Goal: Check status: Check status

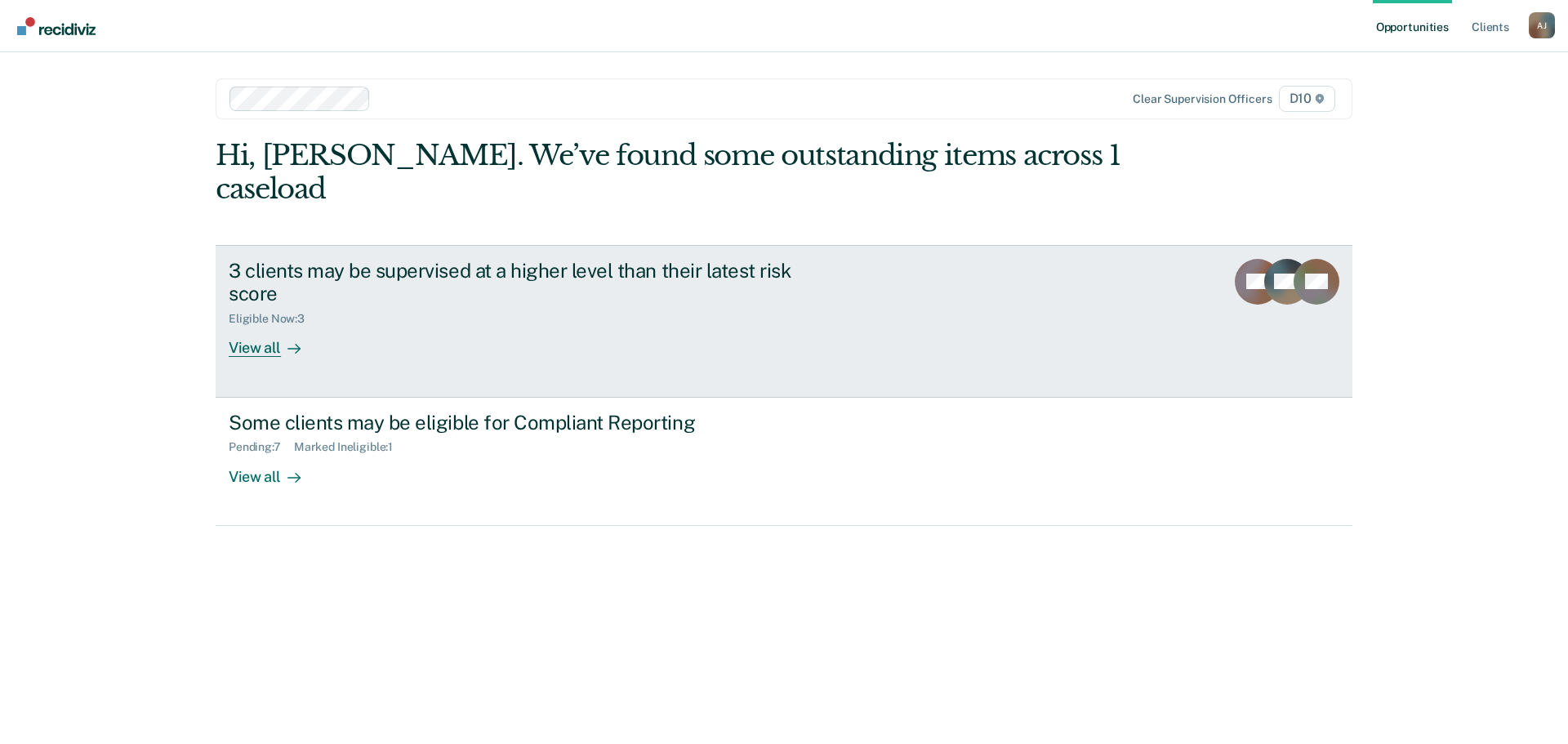
click at [470, 337] on div "3 clients may be supervised at a higher level than their latest risk score Elig…" at bounding box center [535, 308] width 612 height 99
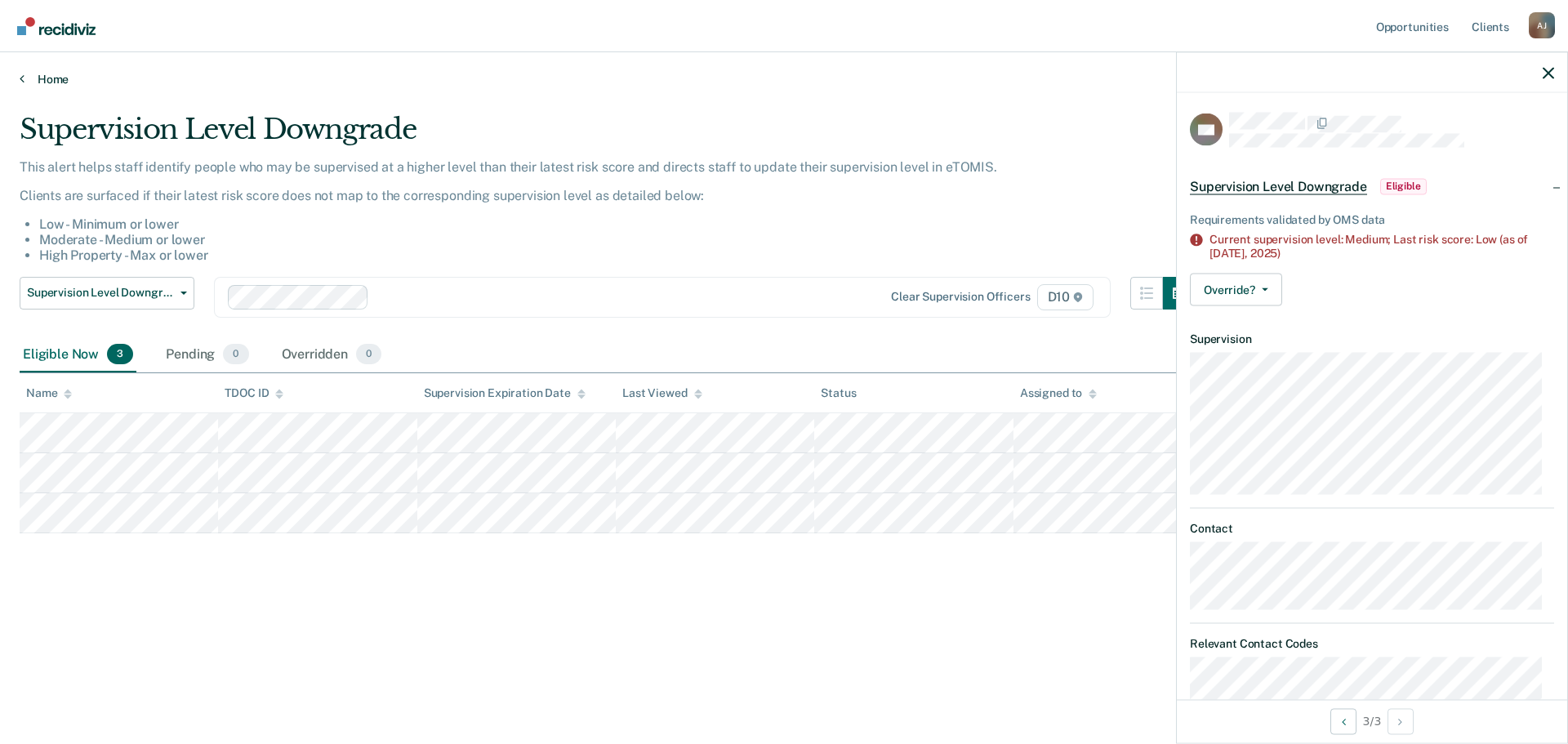
click at [44, 81] on link "Home" at bounding box center [784, 79] width 1529 height 15
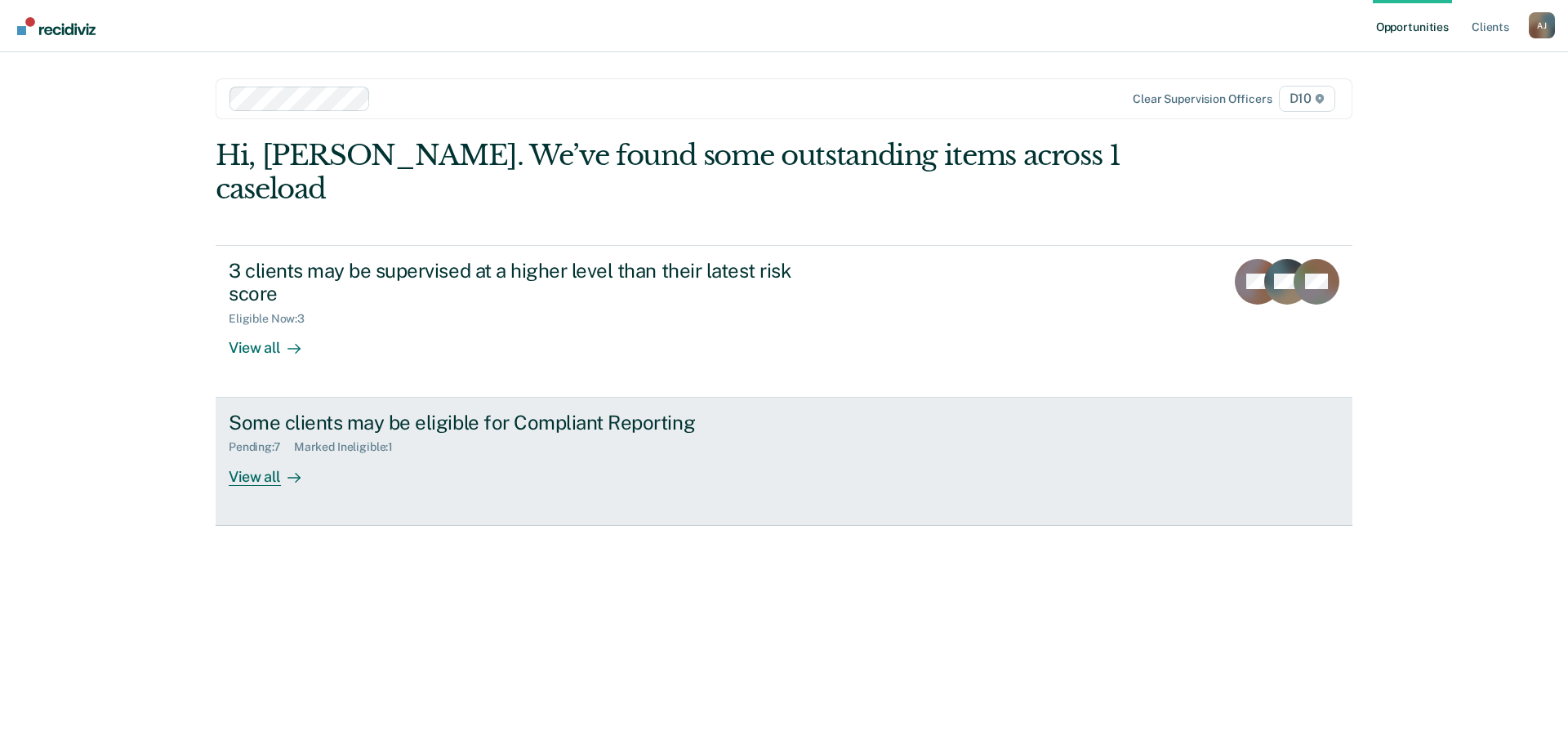
click at [427, 436] on div "Pending : 7 Marked Ineligible : 1" at bounding box center [515, 443] width 573 height 20
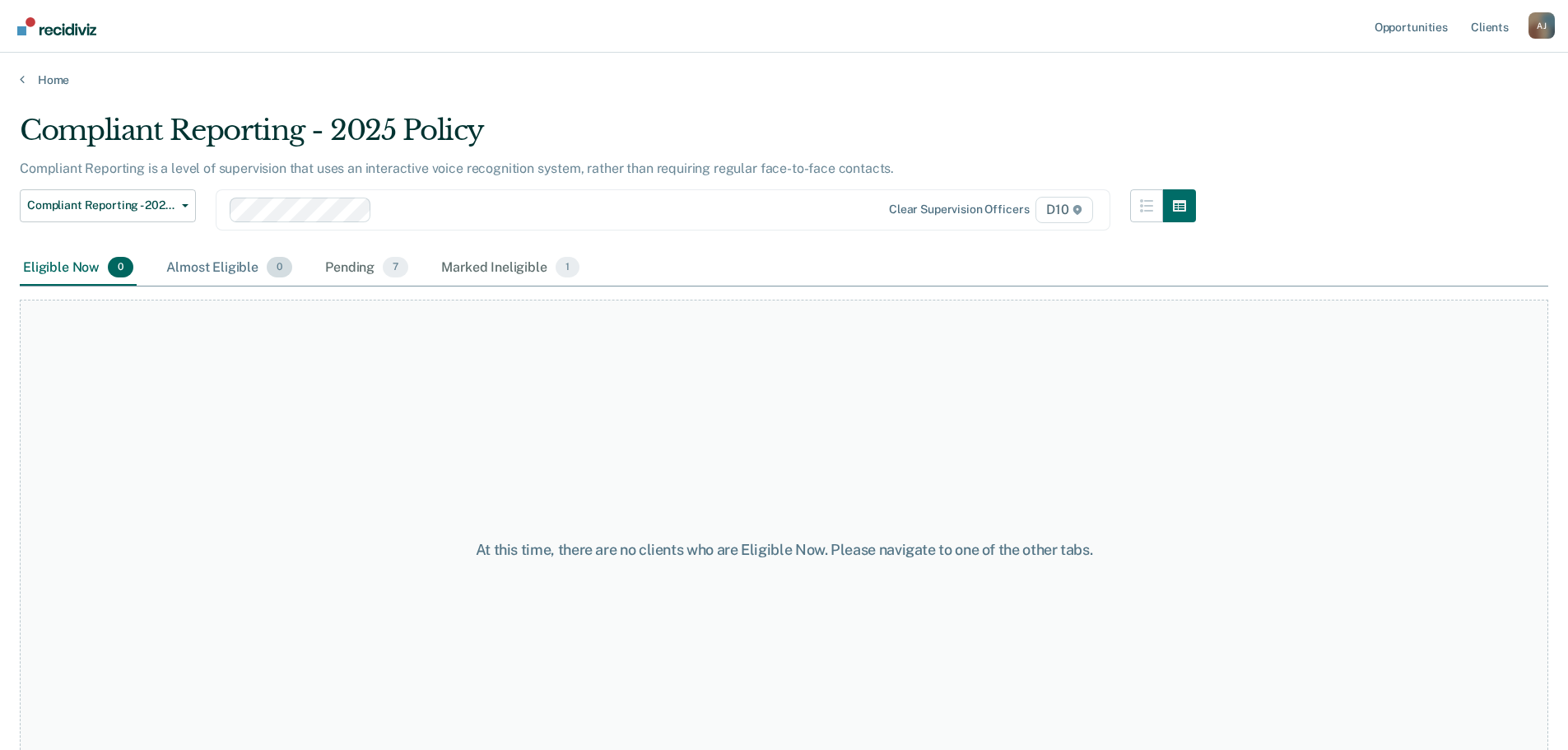
click at [223, 265] on div "Almost Eligible 0" at bounding box center [229, 268] width 132 height 36
click at [350, 274] on div "Pending 7" at bounding box center [366, 268] width 90 height 36
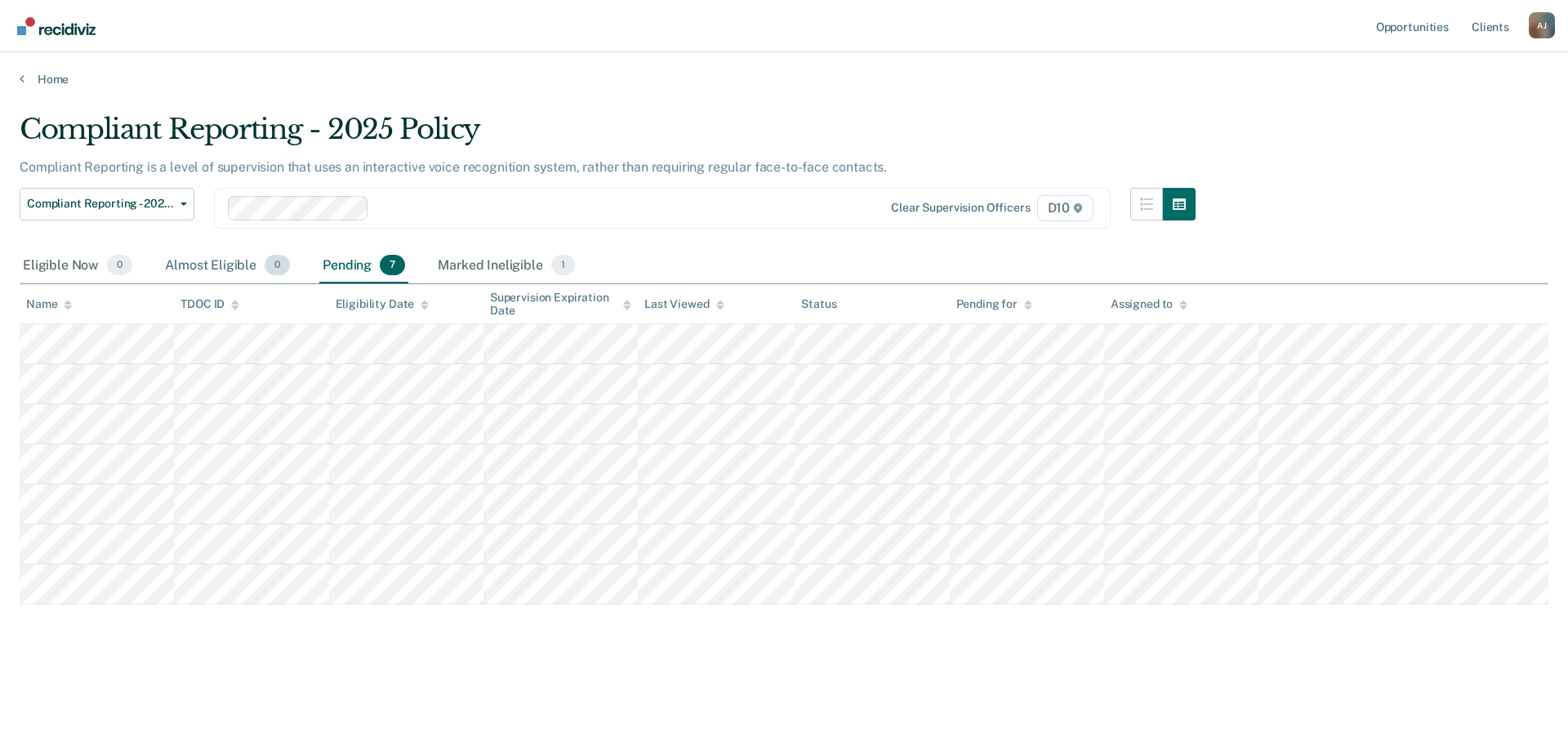
click at [205, 268] on div "Almost Eligible 0" at bounding box center [227, 266] width 131 height 36
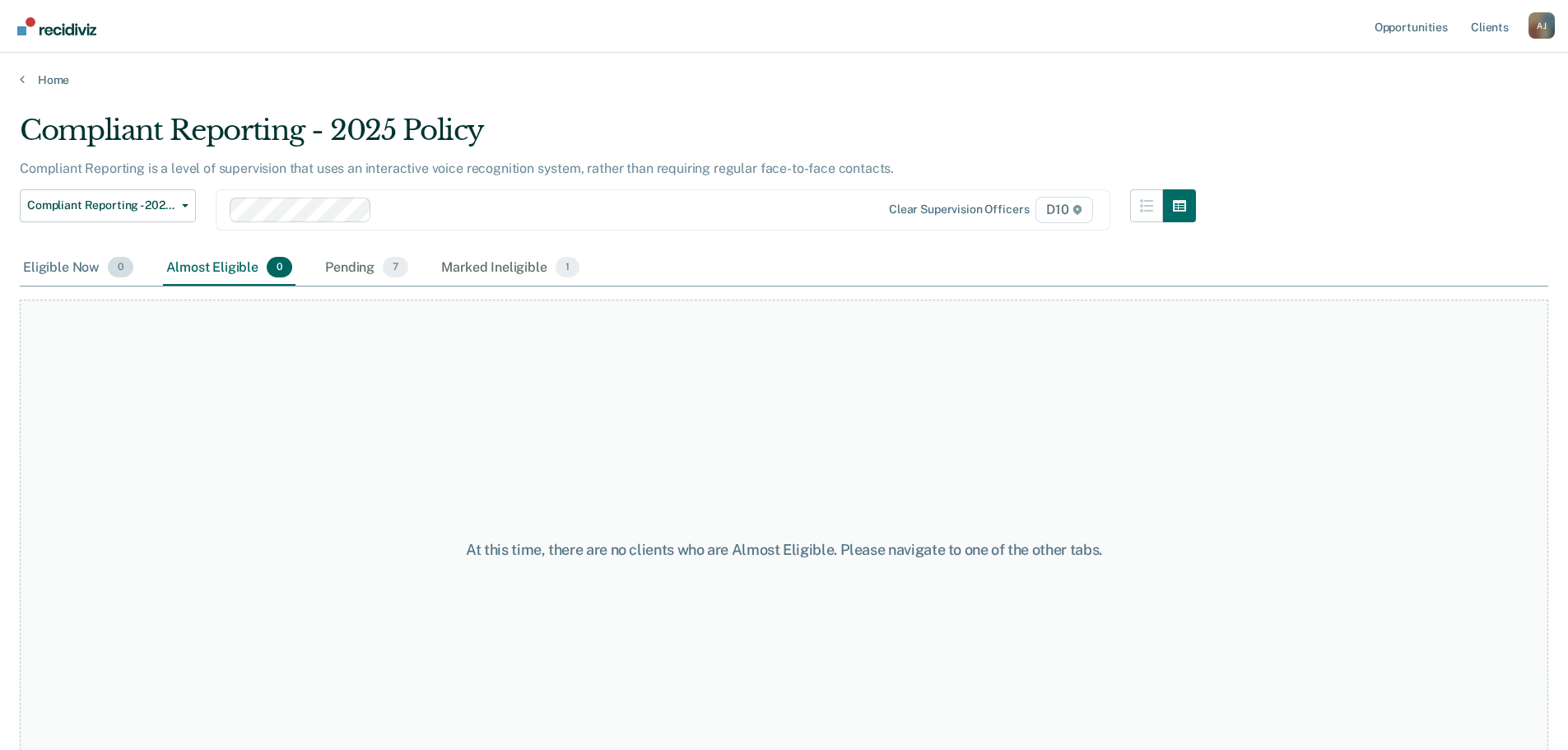
click at [103, 274] on div "Eligible Now 0" at bounding box center [77, 268] width 117 height 36
click at [361, 268] on div "Pending 7" at bounding box center [366, 268] width 90 height 36
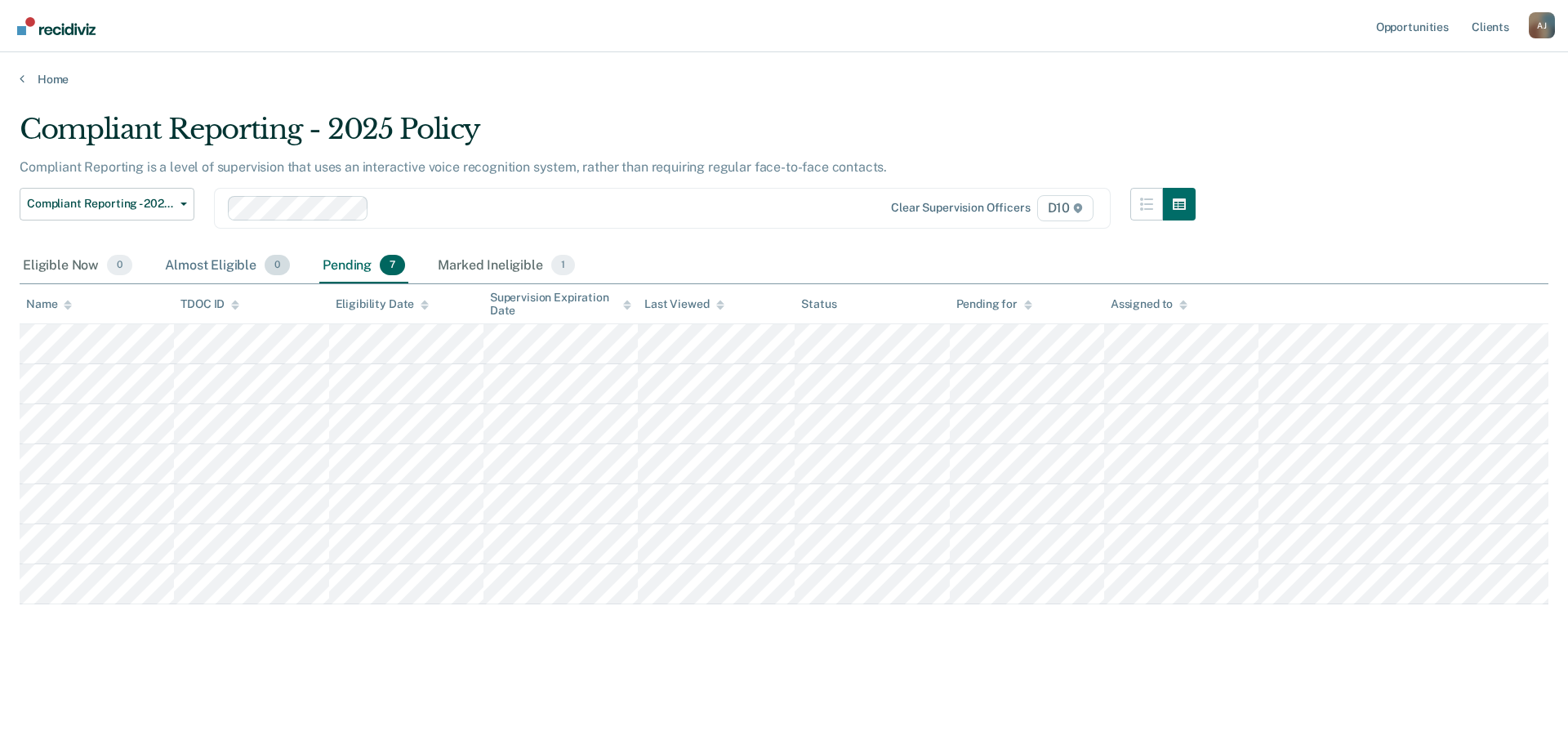
click at [231, 271] on div "Almost Eligible 0" at bounding box center [227, 266] width 131 height 36
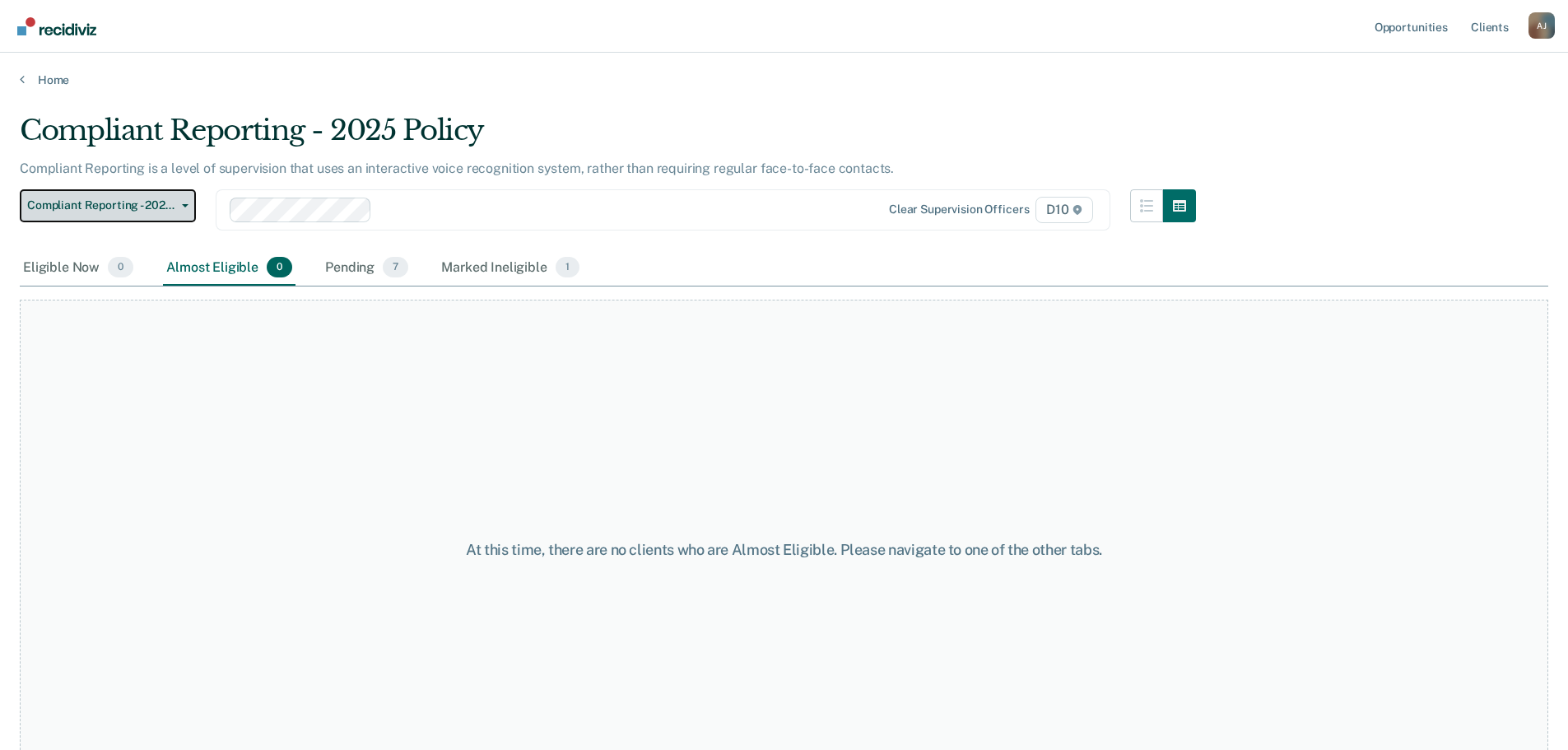
click at [143, 205] on span "Compliant Reporting - 2025 Policy" at bounding box center [101, 205] width 148 height 14
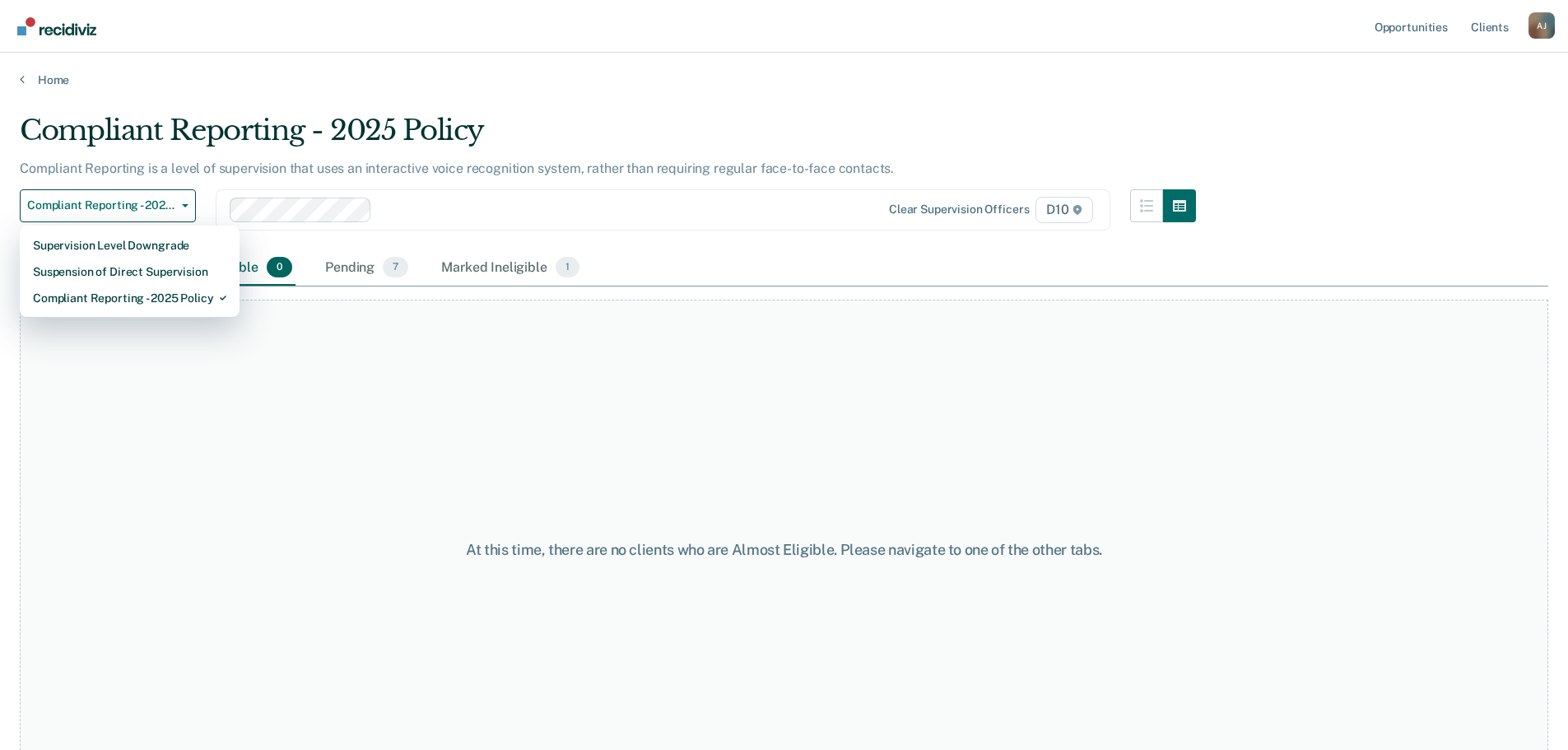
click at [724, 226] on div "Clear supervision officers D10" at bounding box center [663, 210] width 895 height 41
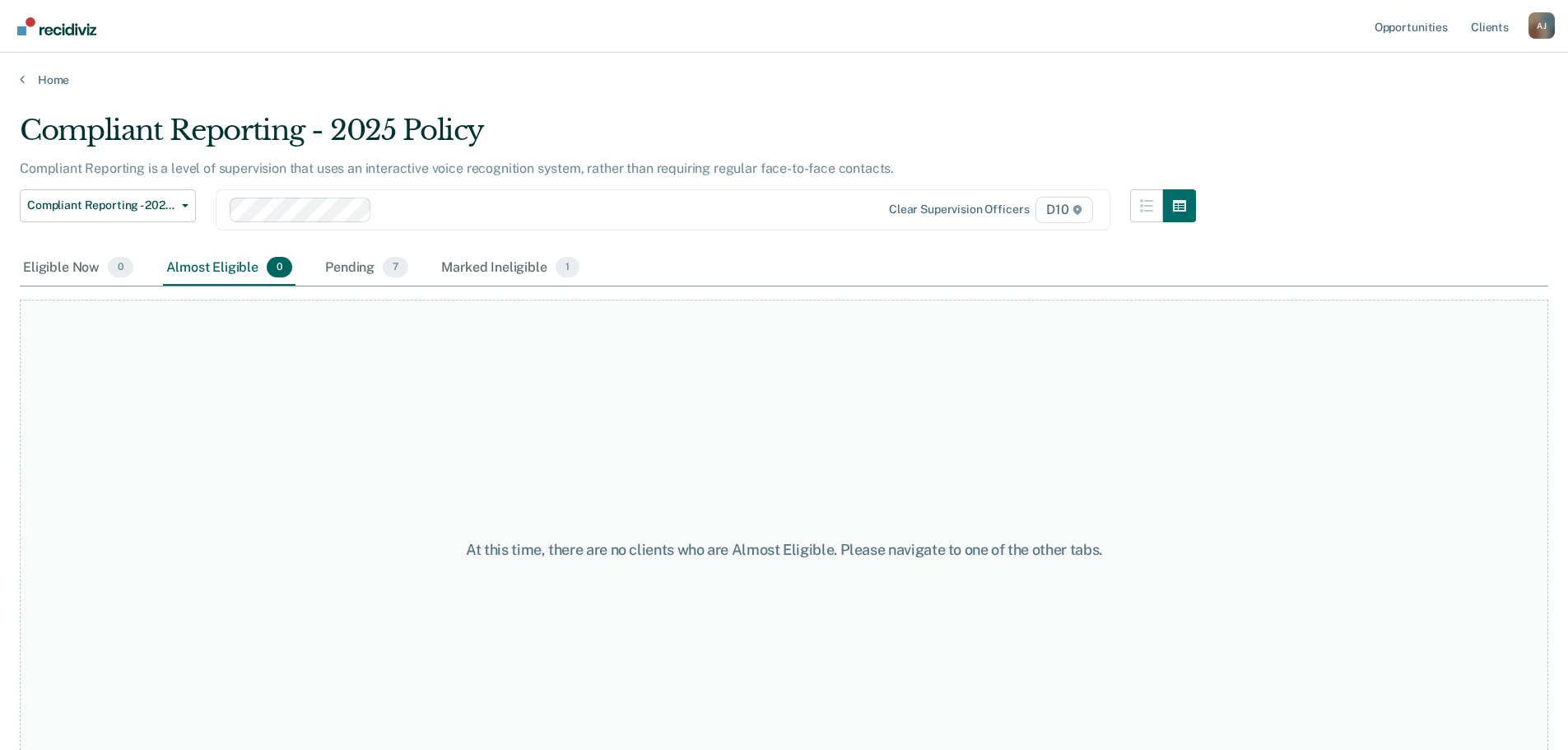
click at [203, 546] on div "At this time, there are no clients who are Almost Eligible. Please navigate to …" at bounding box center [783, 549] width 1528 height 499
click at [46, 78] on link "Home" at bounding box center [783, 80] width 1528 height 15
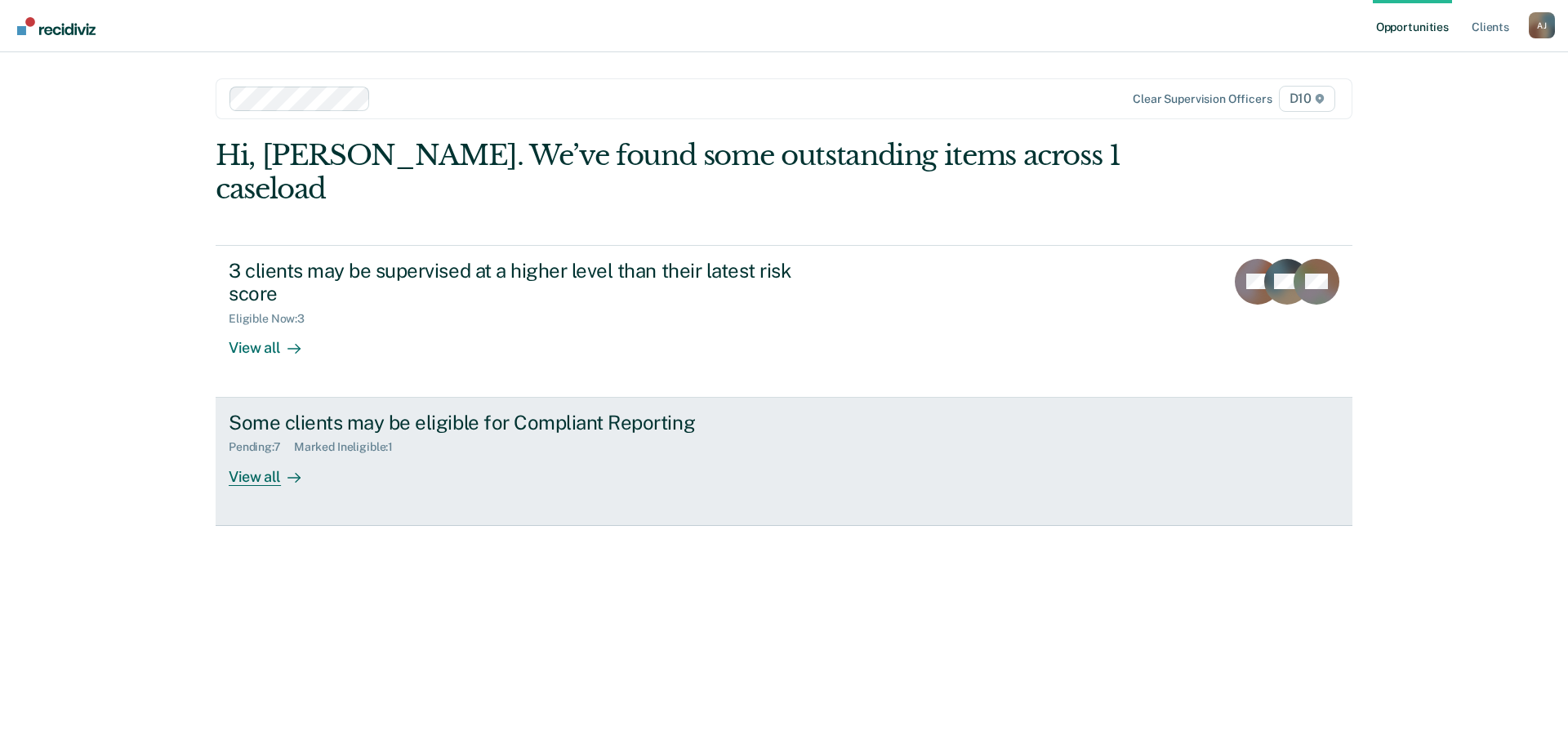
click at [353, 446] on div "Marked Ineligible : 1" at bounding box center [350, 447] width 112 height 14
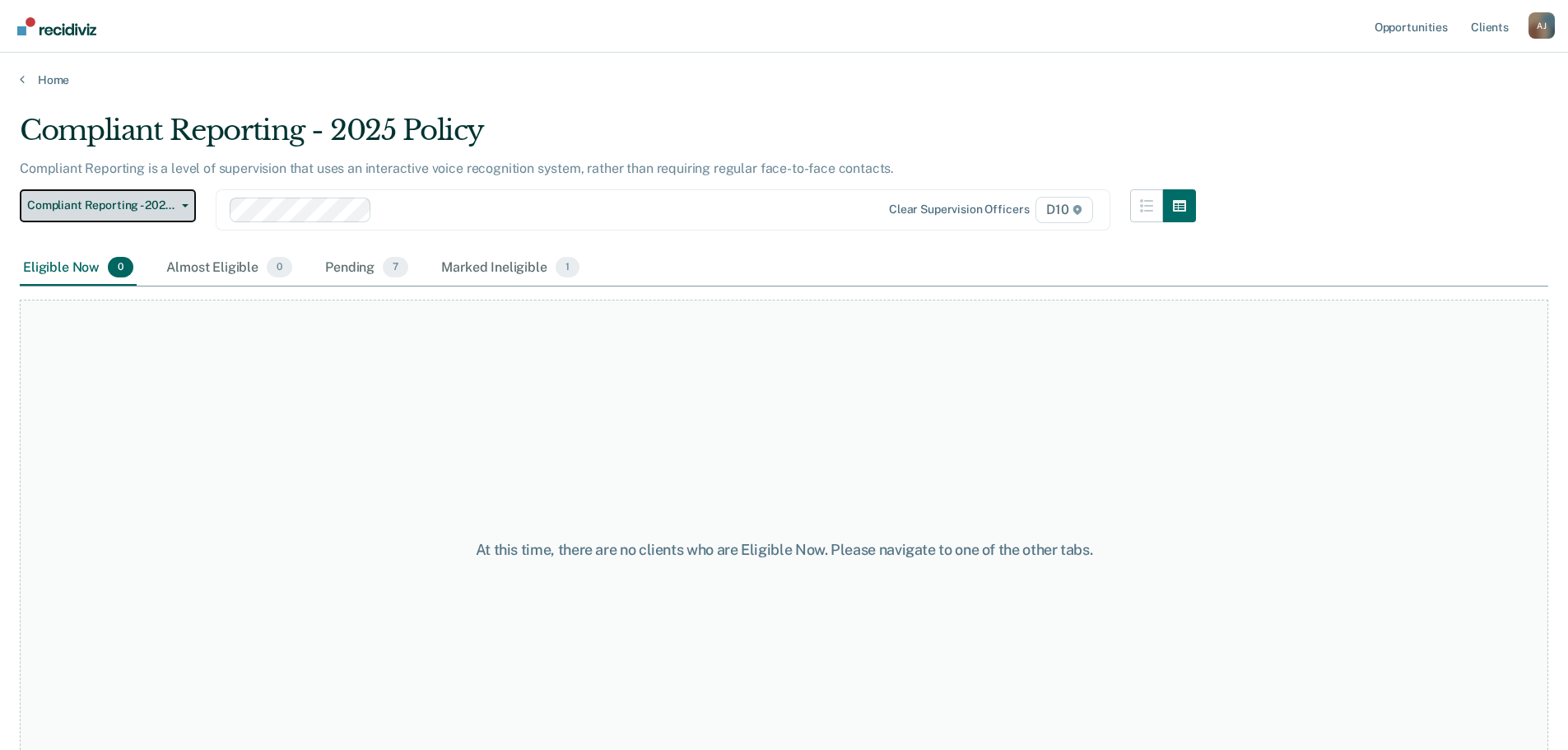
click at [132, 208] on span "Compliant Reporting - 2025 Policy" at bounding box center [101, 205] width 148 height 14
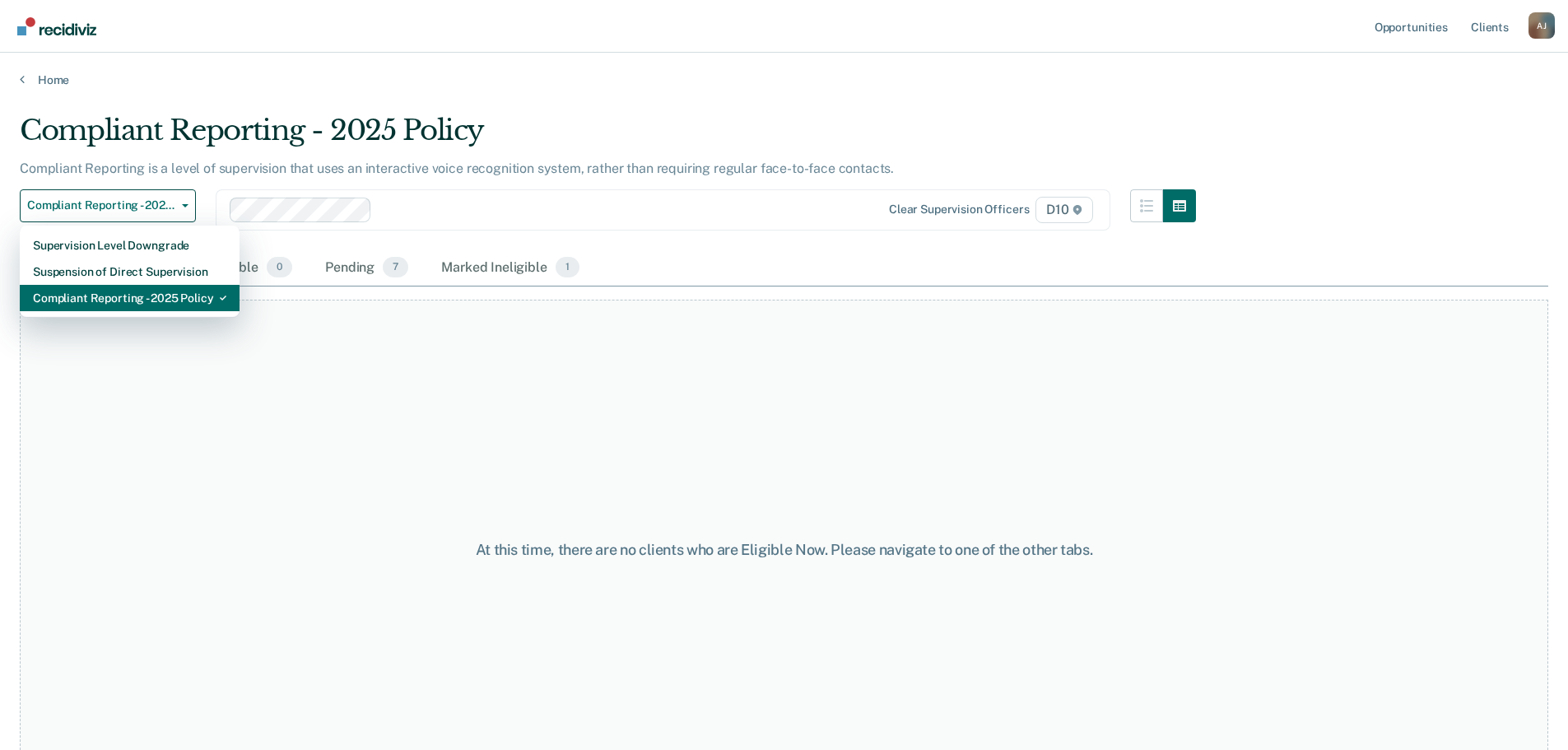
click at [152, 297] on div "Compliant Reporting - 2025 Policy" at bounding box center [130, 297] width 194 height 26
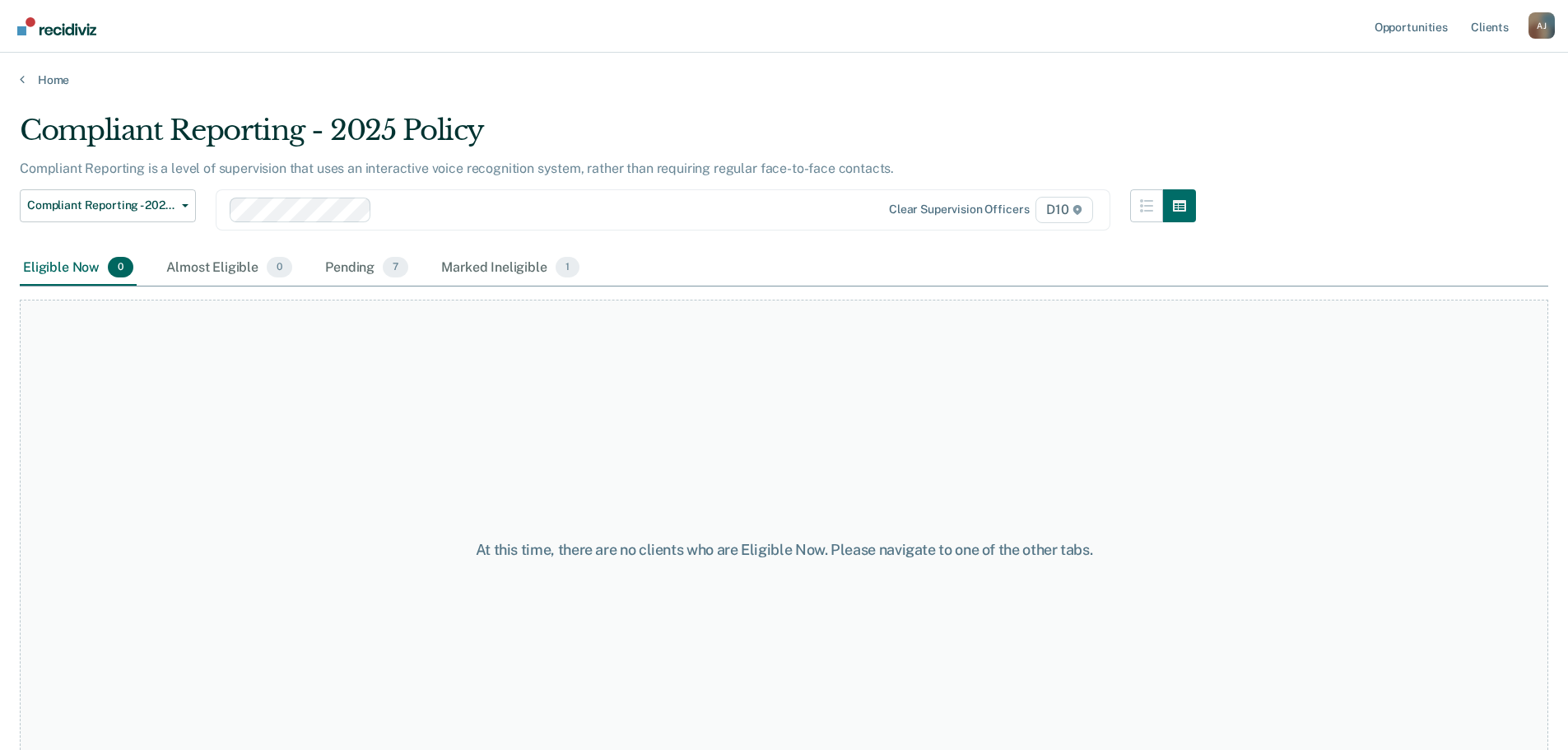
click at [1377, 451] on div "At this time, there are no clients who are Eligible Now. Please navigate to one…" at bounding box center [783, 549] width 1528 height 499
click at [525, 263] on div "Marked Ineligible 1" at bounding box center [510, 268] width 145 height 36
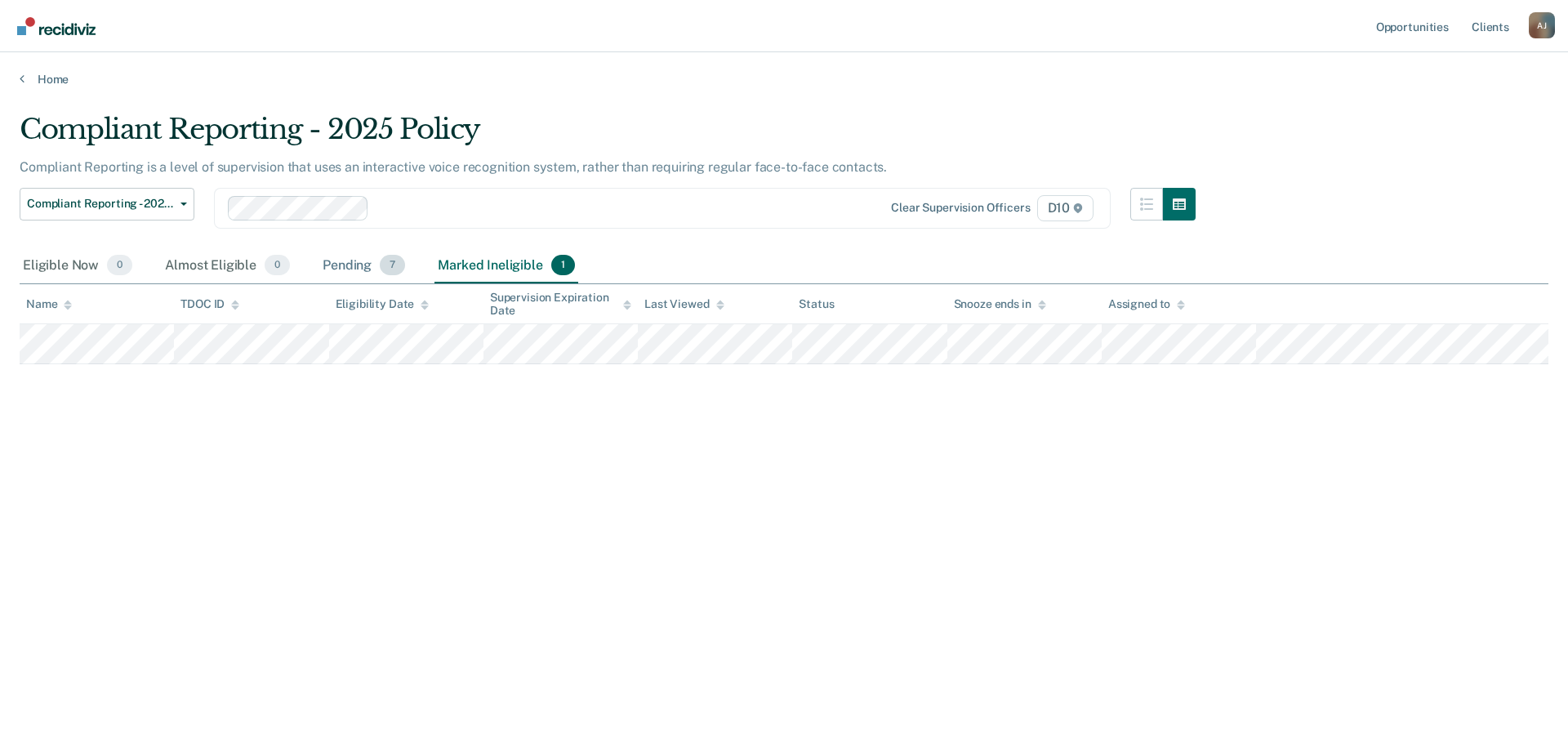
click at [364, 263] on div "Pending 7" at bounding box center [363, 266] width 89 height 36
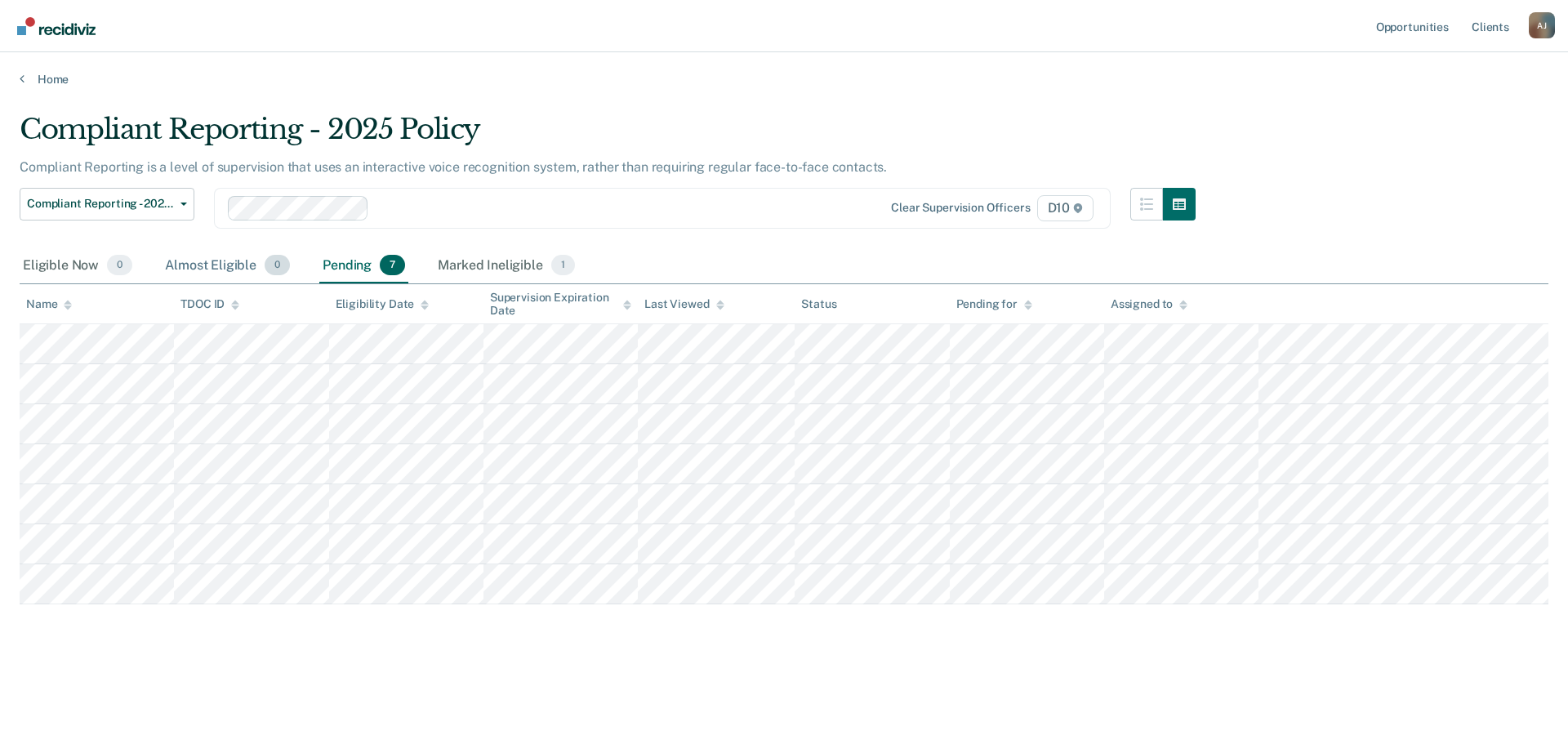
click at [211, 266] on div "Almost Eligible 0" at bounding box center [227, 266] width 131 height 36
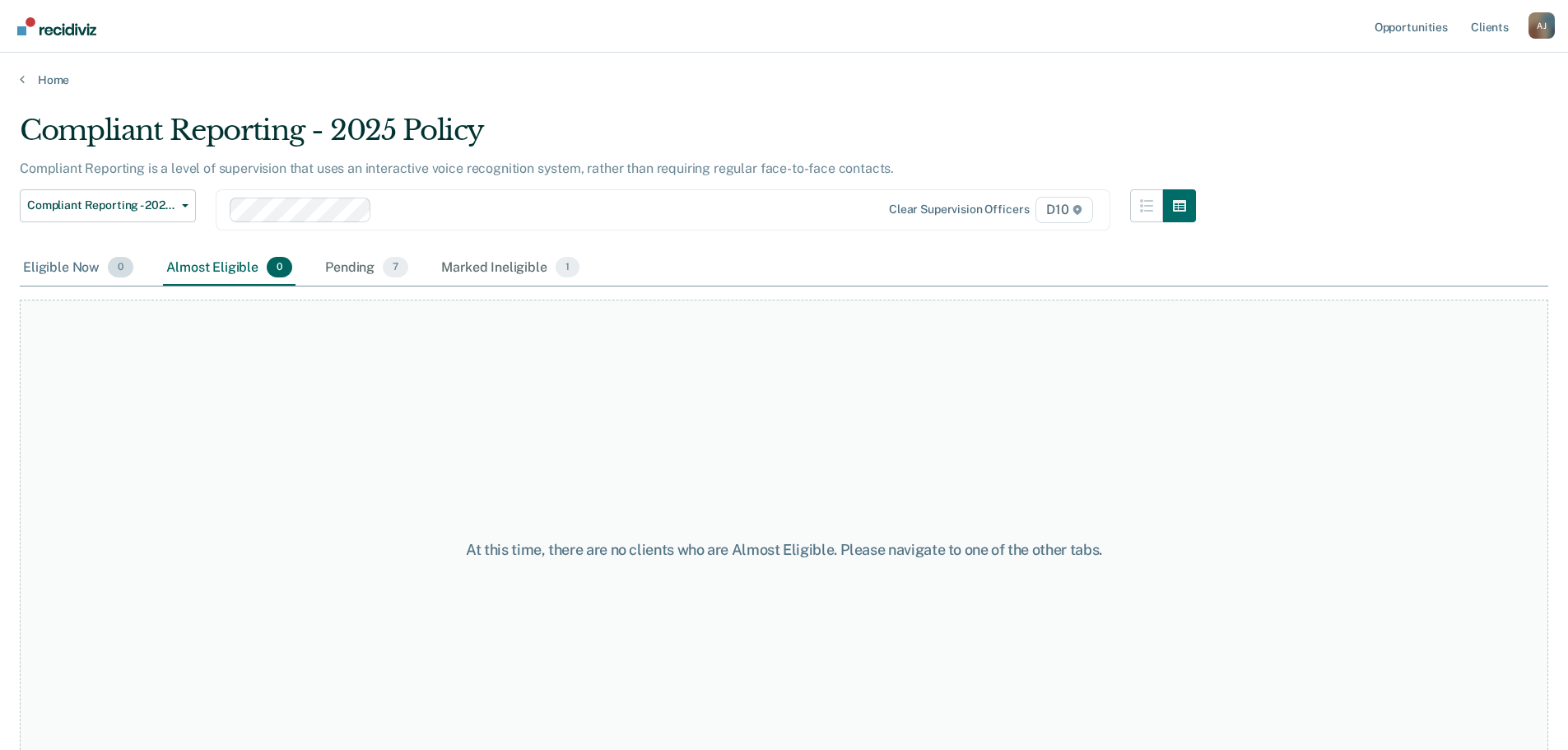
click at [72, 263] on div "Eligible Now 0" at bounding box center [77, 268] width 117 height 36
click at [1288, 228] on div "Compliant Reporting - 2025 Policy Compliant Reporting is a level of supervision…" at bounding box center [783, 370] width 1528 height 513
